Goal: Navigation & Orientation: Understand site structure

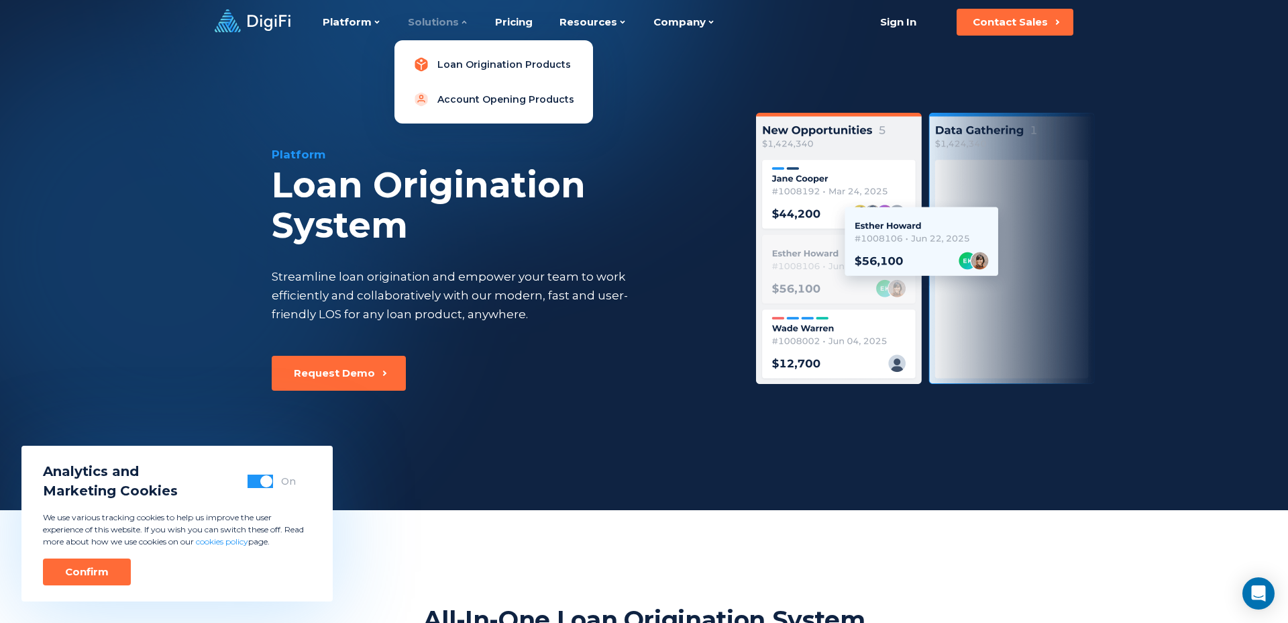
click at [479, 68] on link "Loan Origination Products" at bounding box center [493, 64] width 177 height 27
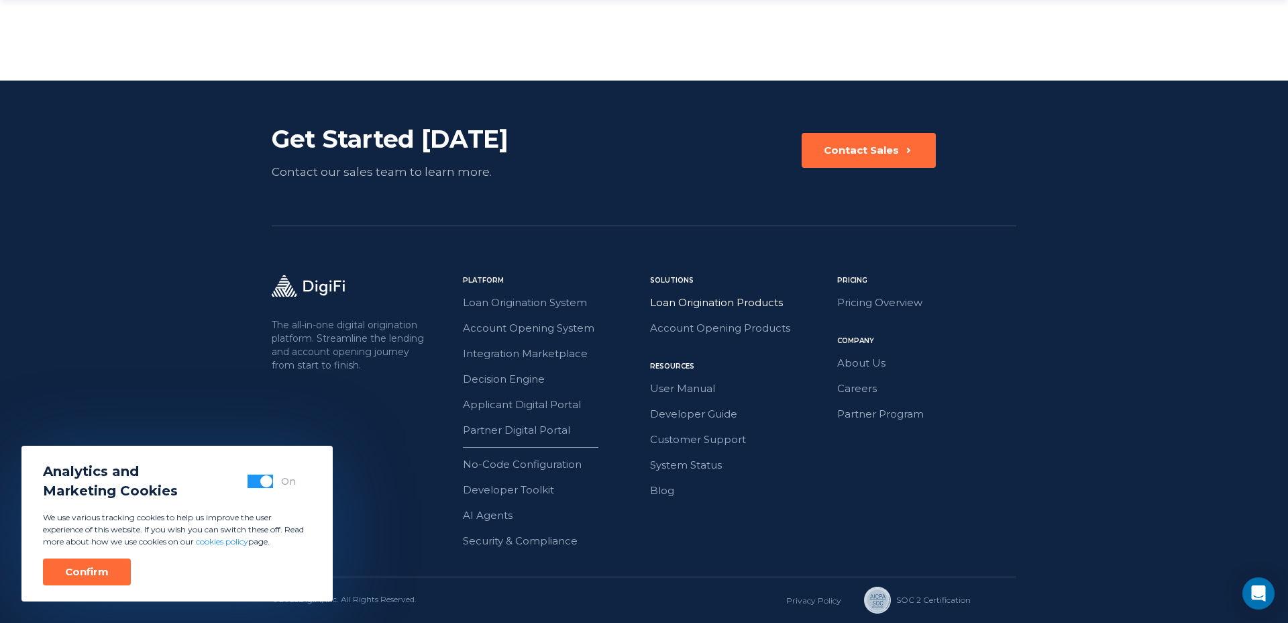
scroll to position [2197, 0]
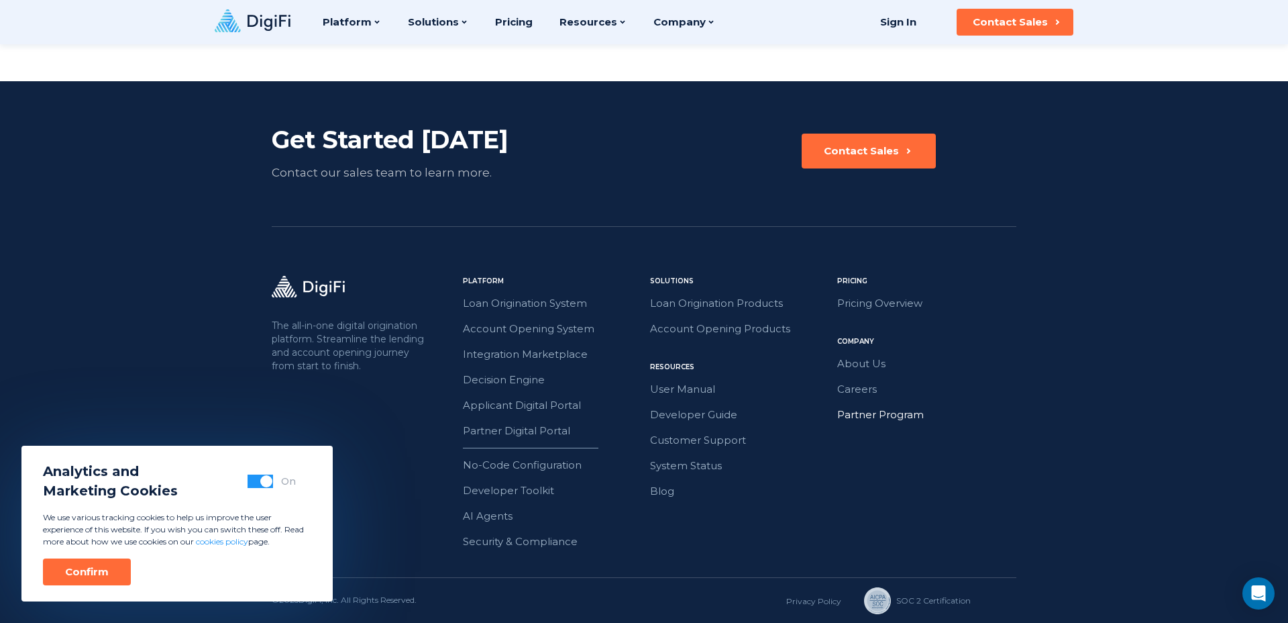
click at [908, 412] on link "Partner Program" at bounding box center [926, 414] width 179 height 17
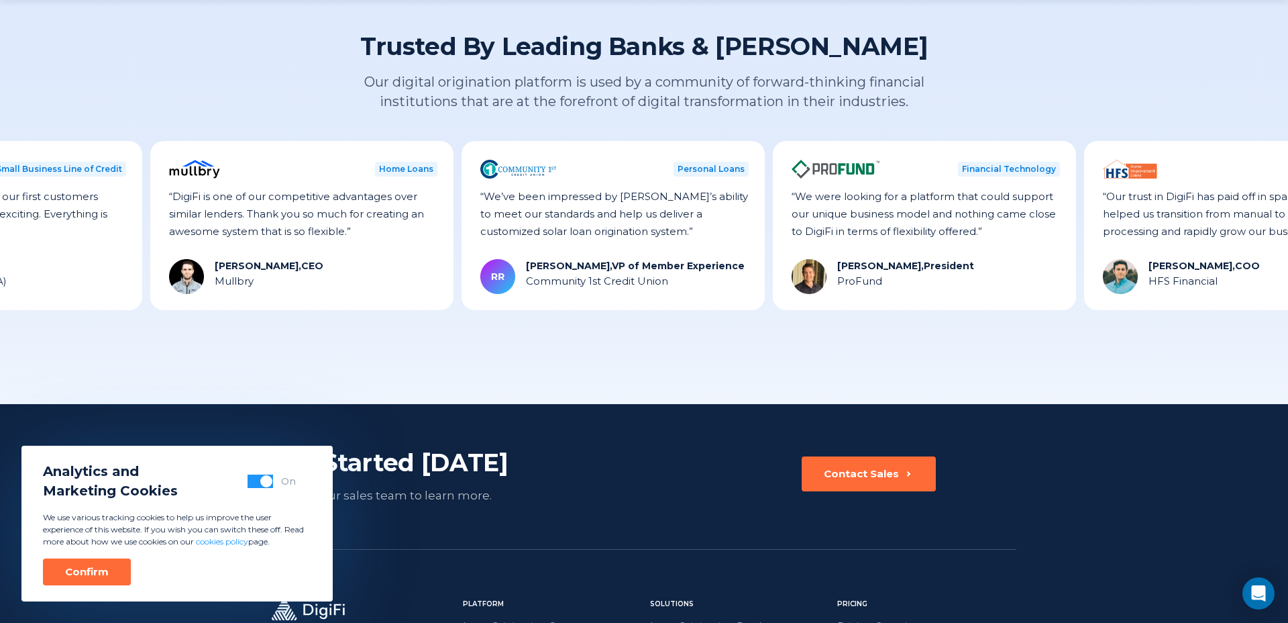
scroll to position [2203, 0]
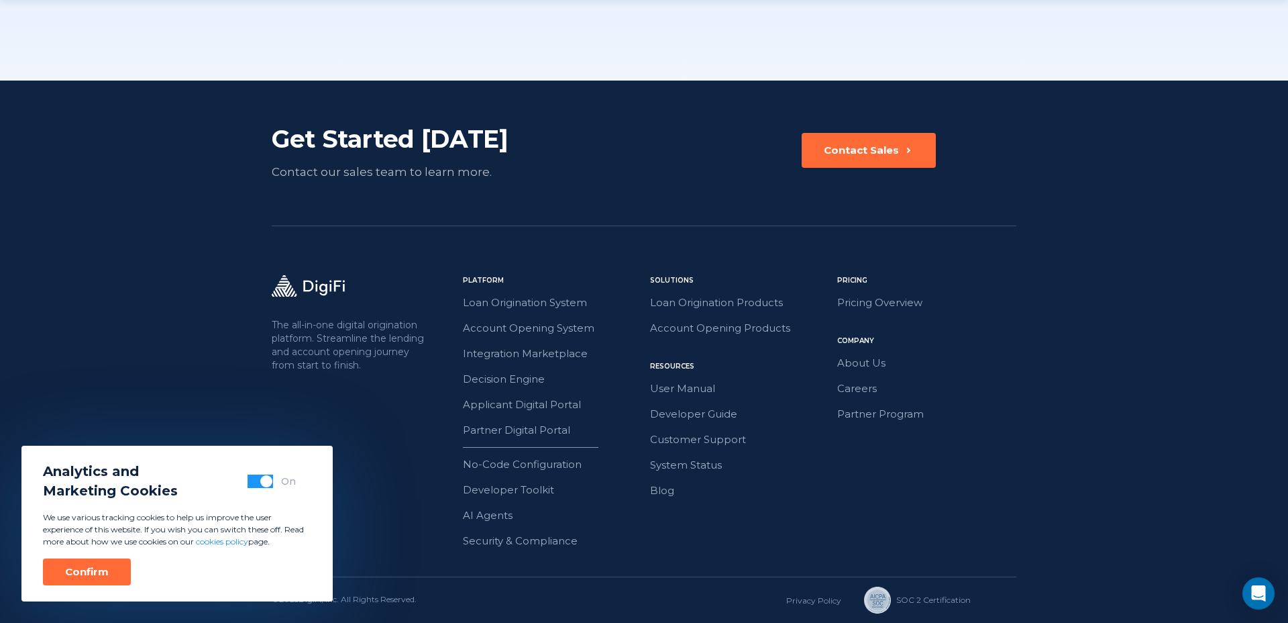
click at [268, 484] on span "button" at bounding box center [266, 481] width 12 height 12
drag, startPoint x: 97, startPoint y: 569, endPoint x: 146, endPoint y: 567, distance: 49.0
click at [109, 568] on button "Confirm" at bounding box center [87, 571] width 88 height 27
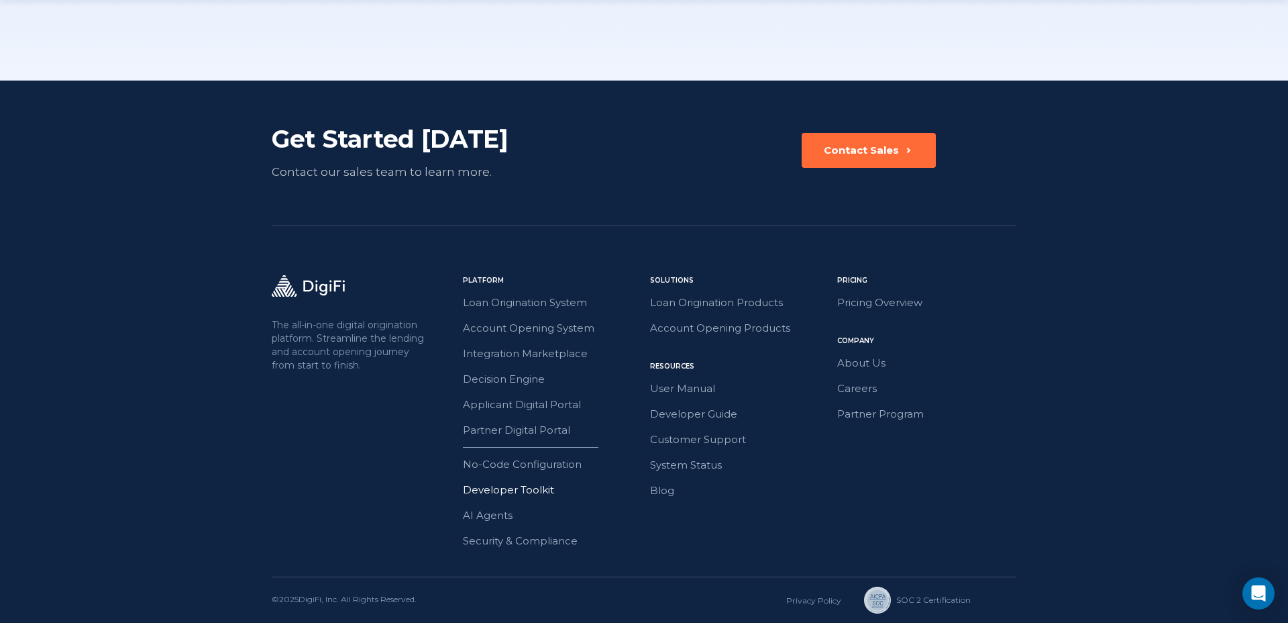
click at [531, 483] on link "Developer Toolkit" at bounding box center [552, 489] width 179 height 17
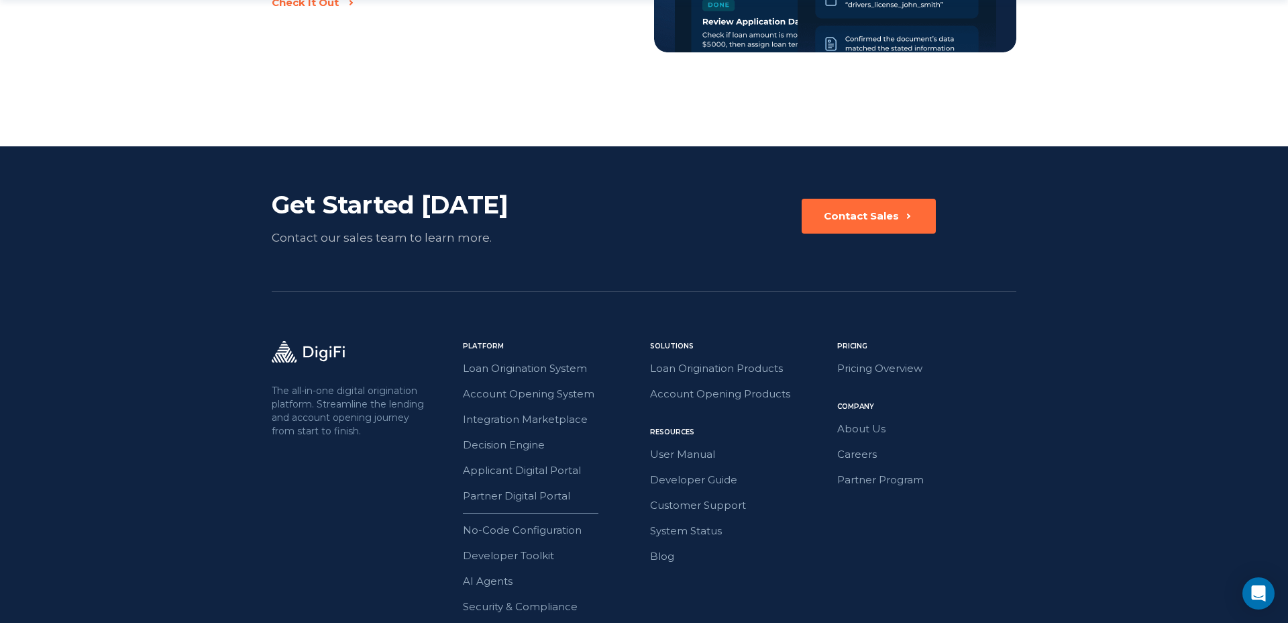
scroll to position [2316, 0]
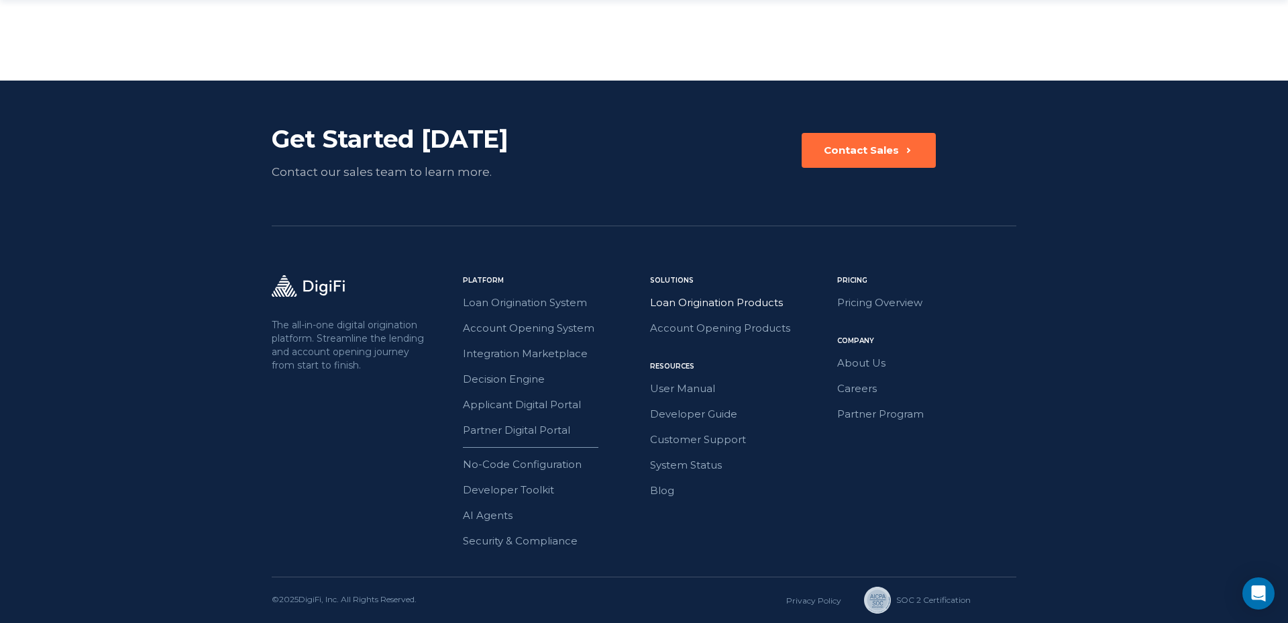
click at [742, 300] on link "Loan Origination Products" at bounding box center [739, 302] width 179 height 17
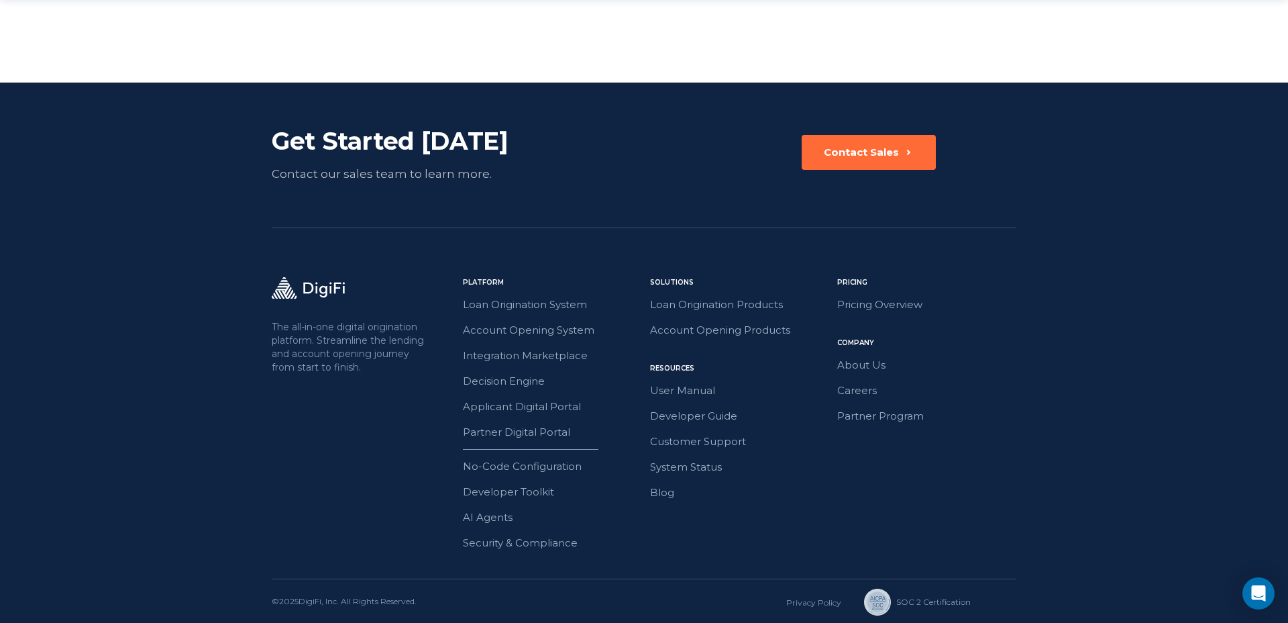
scroll to position [2197, 0]
